Goal: Download file/media

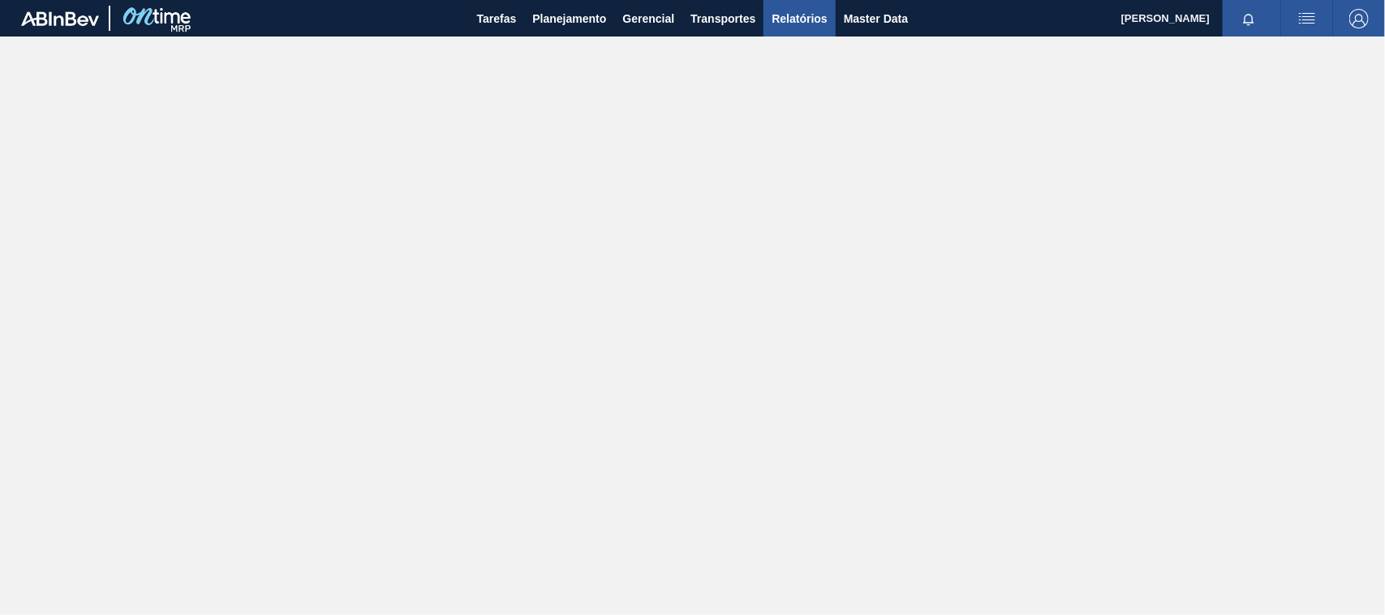
click at [779, 16] on span "Relatórios" at bounding box center [798, 18] width 55 height 19
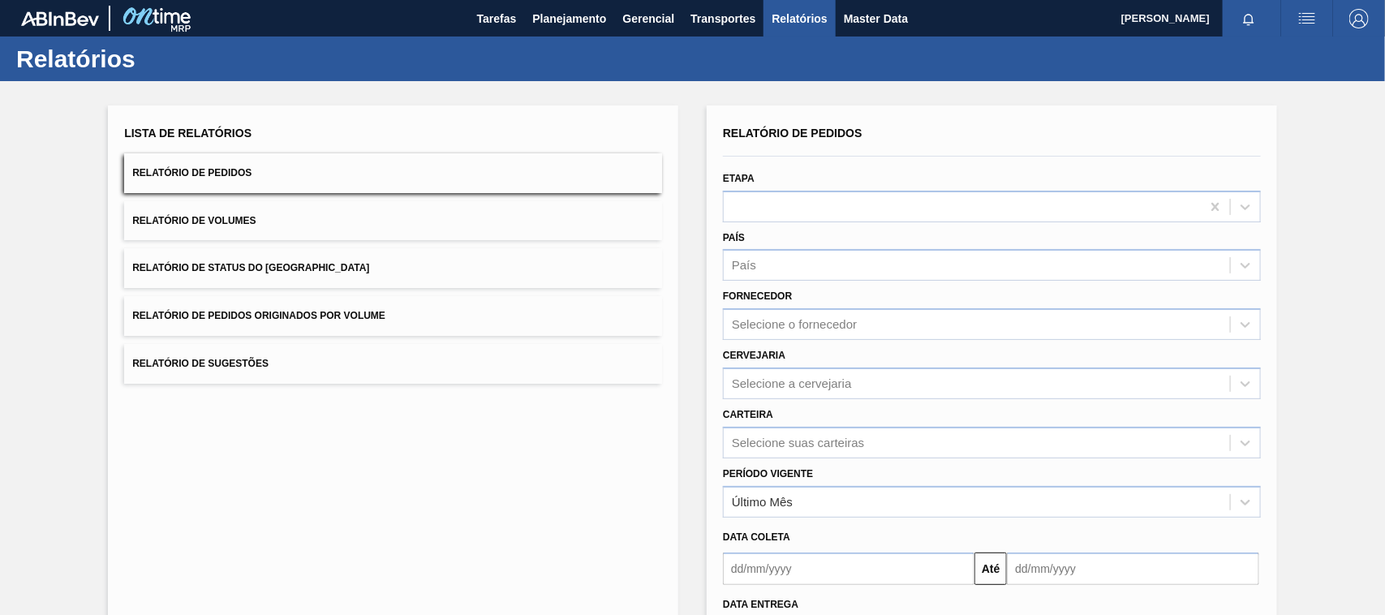
click at [247, 165] on button "Relatório de Pedidos" at bounding box center [393, 173] width 538 height 40
click at [754, 439] on div "Selecione suas carteiras" at bounding box center [992, 443] width 538 height 32
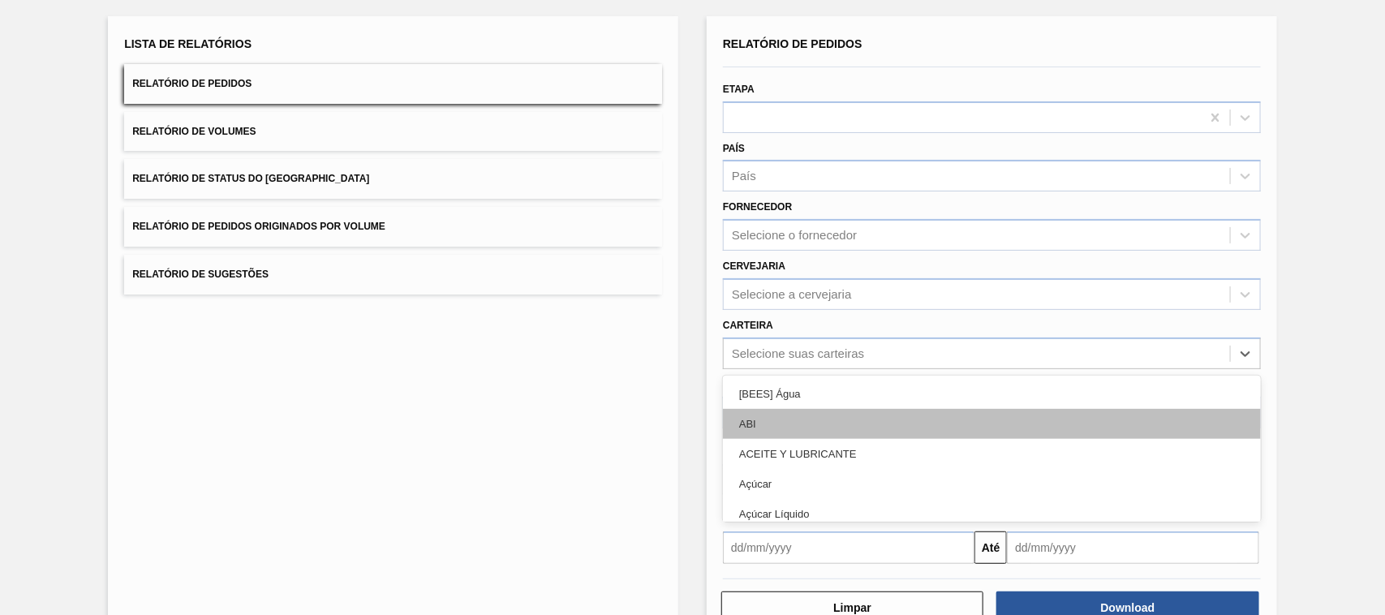
scroll to position [97, 0]
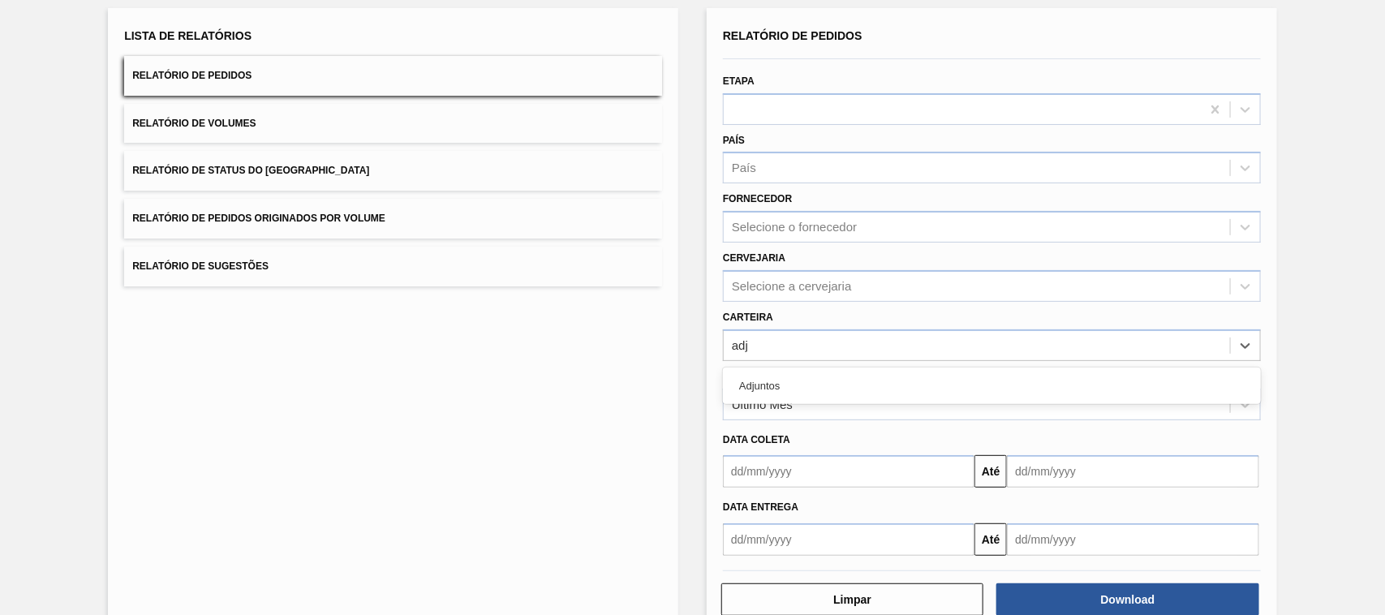
type input "adju"
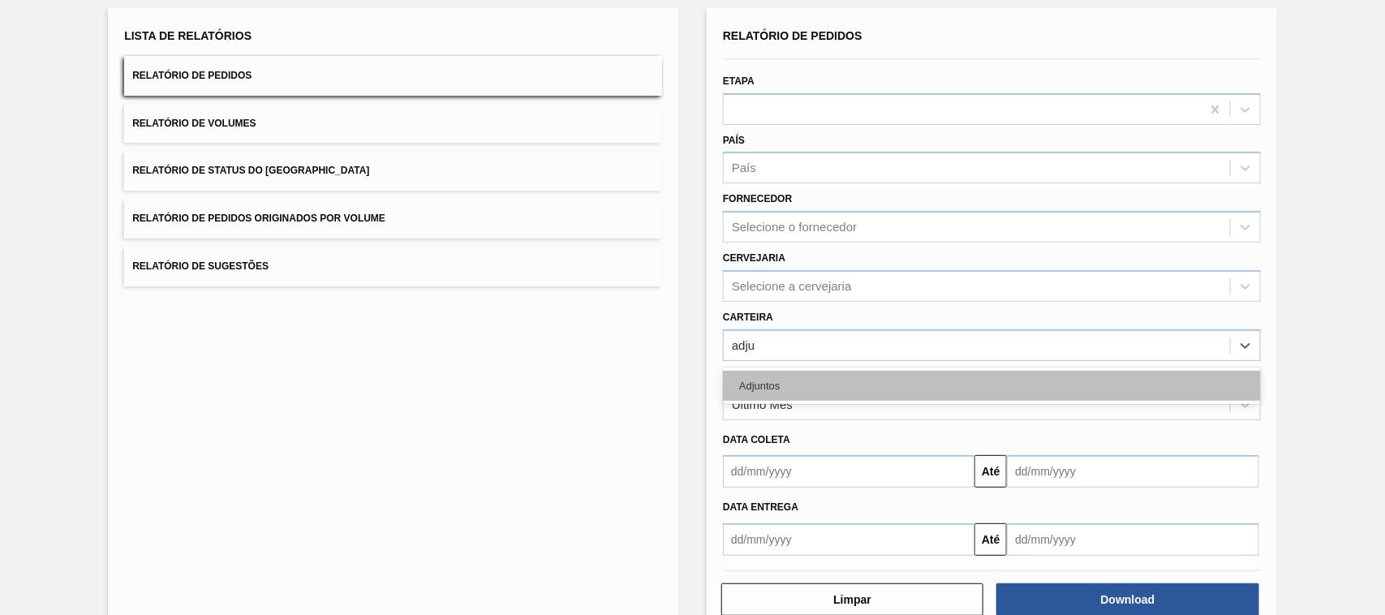
click at [775, 376] on div "Adjuntos" at bounding box center [992, 386] width 538 height 30
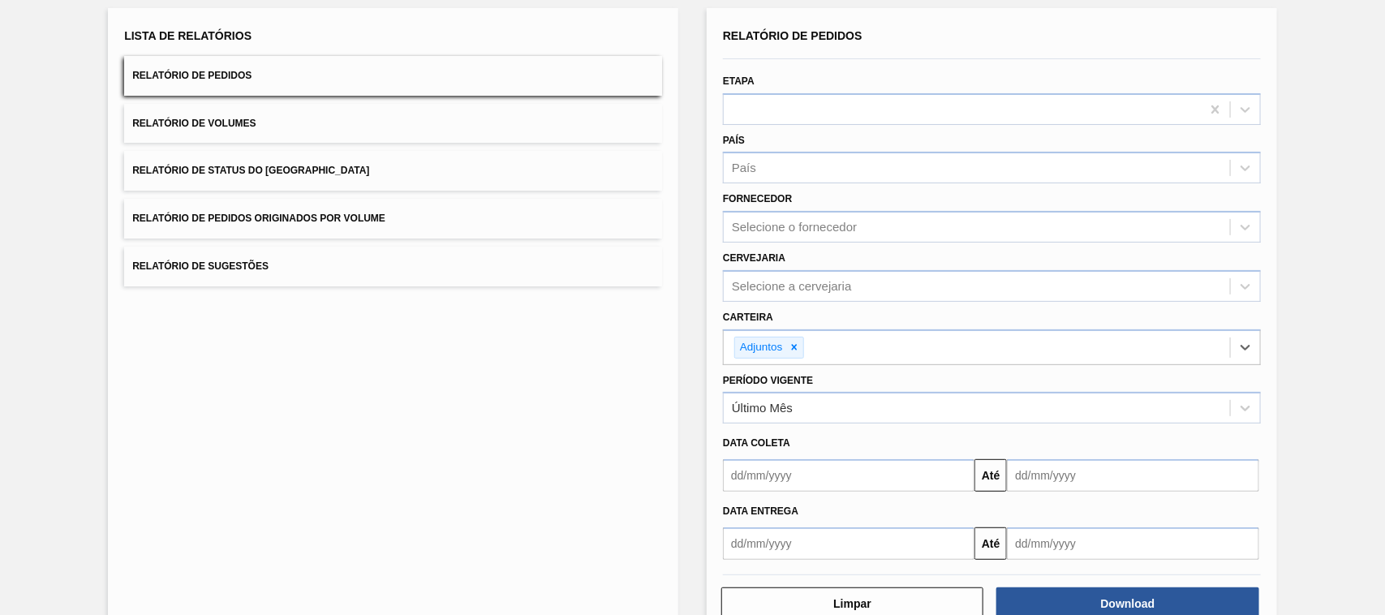
scroll to position [138, 0]
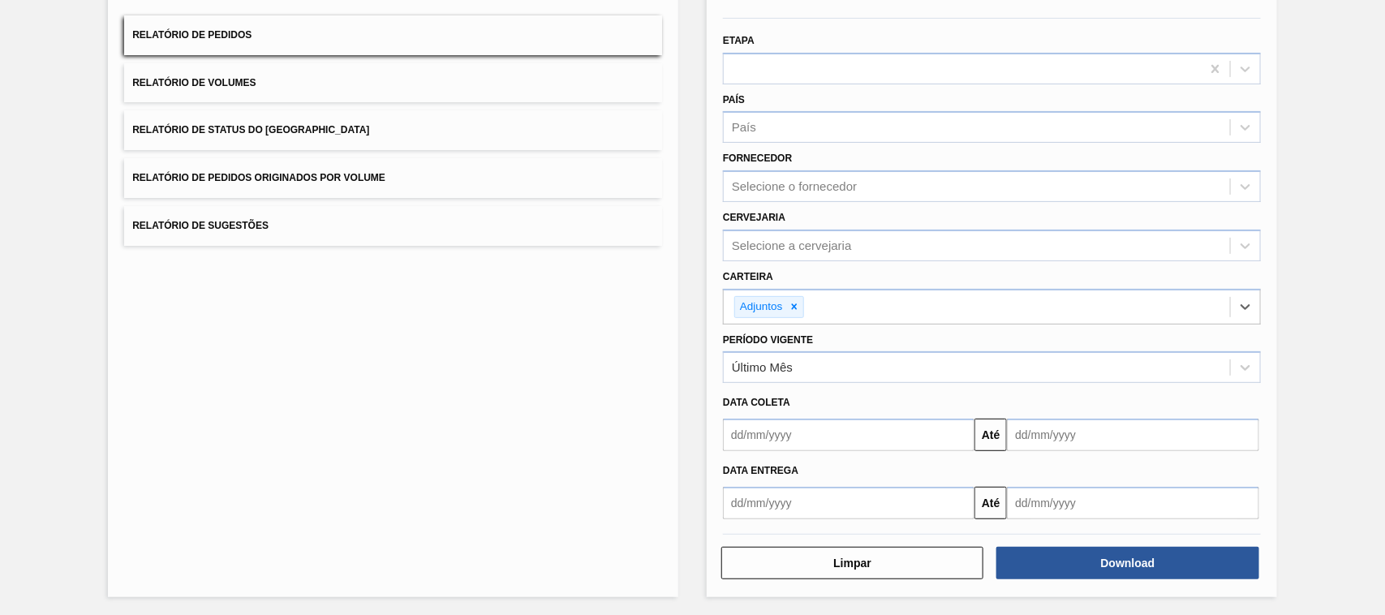
click at [771, 438] on input "text" at bounding box center [848, 435] width 251 height 32
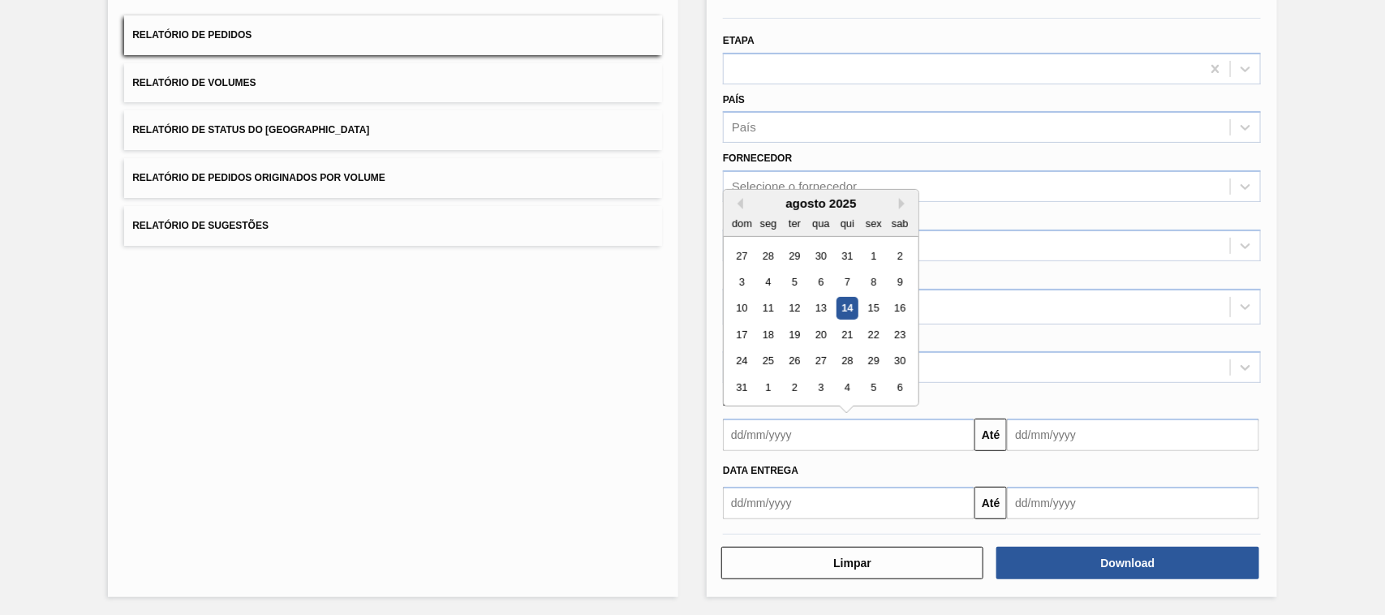
click at [848, 310] on div "14" at bounding box center [847, 309] width 22 height 22
type input "[DATE]"
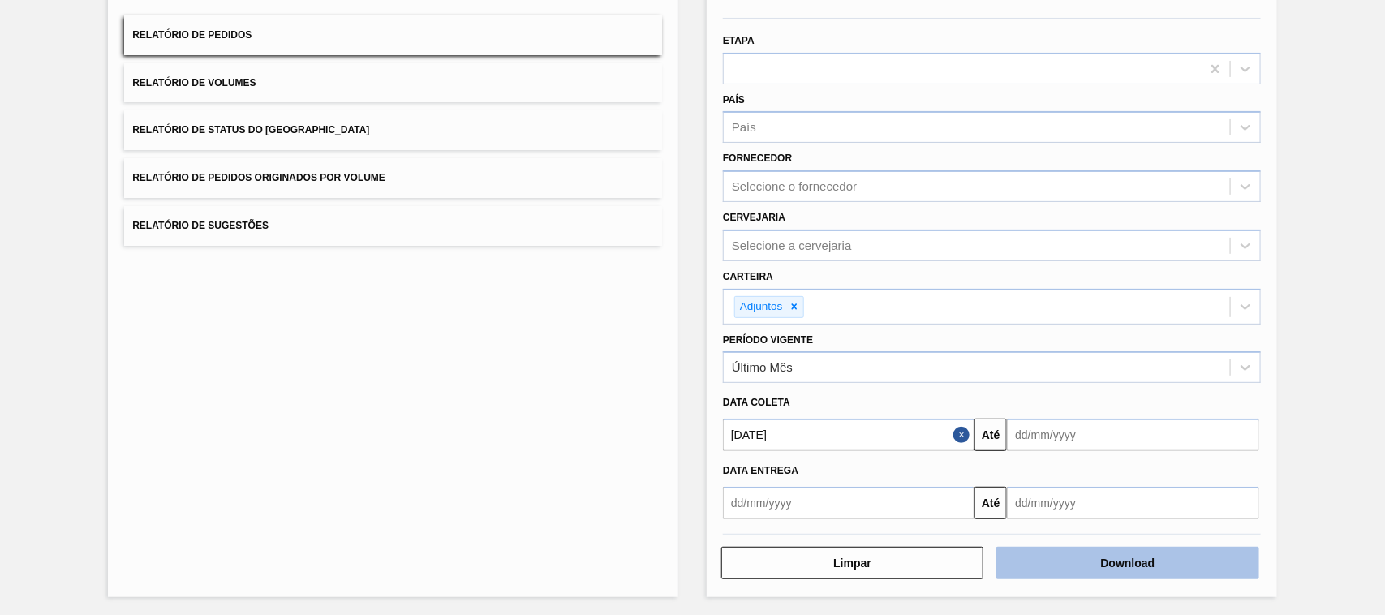
click at [1103, 554] on button "Download" at bounding box center [1127, 563] width 262 height 32
